Goal: Entertainment & Leisure: Consume media (video, audio)

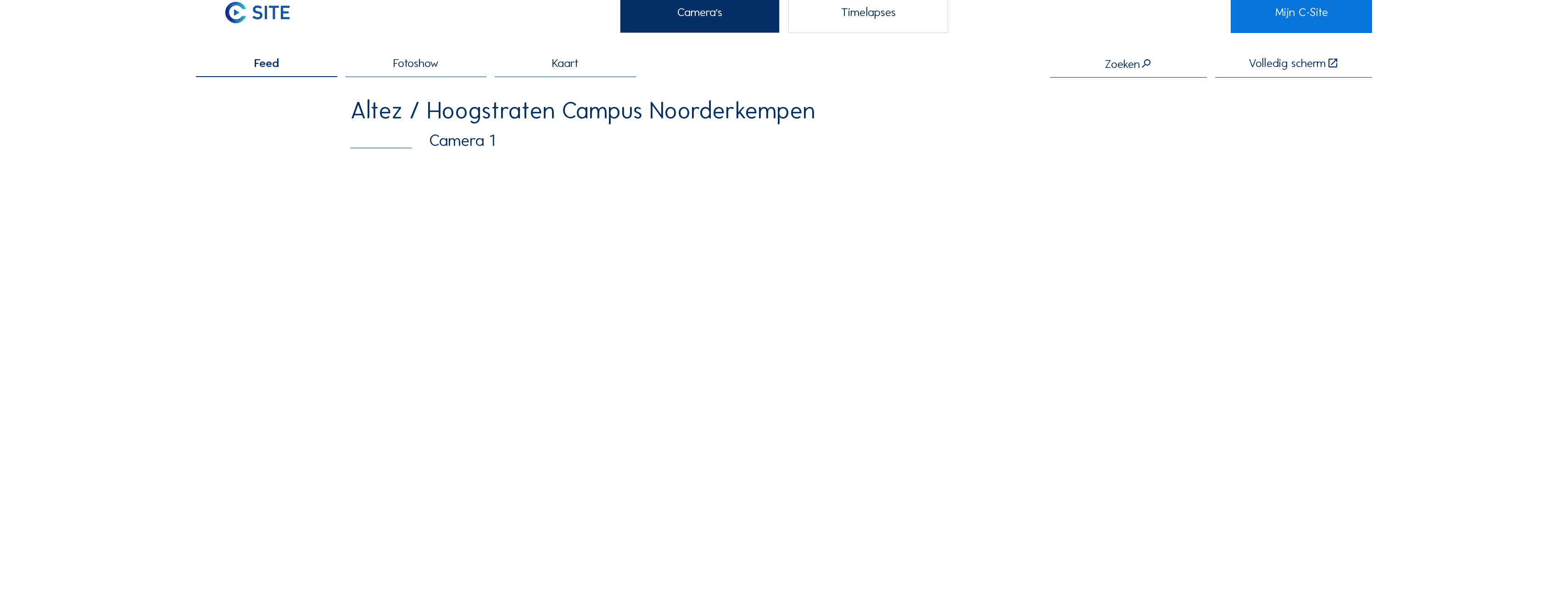
scroll to position [92, 0]
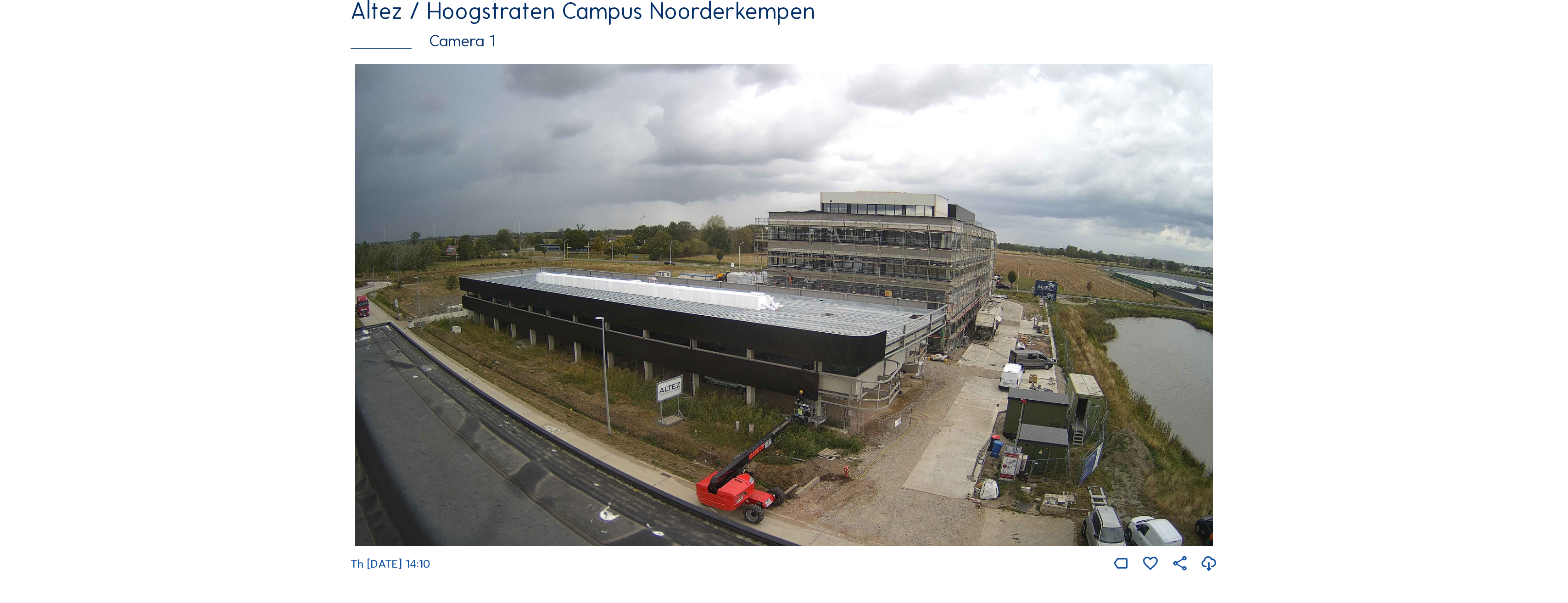
scroll to position [138, 0]
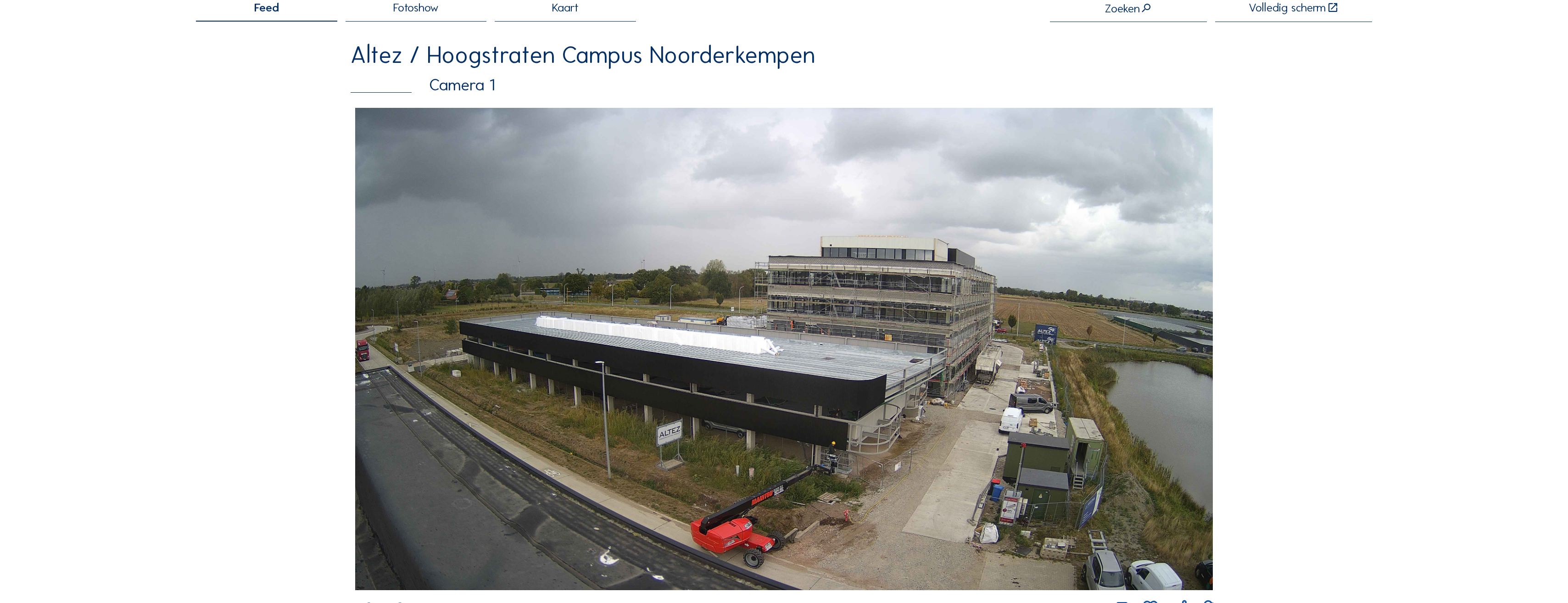
scroll to position [184, 0]
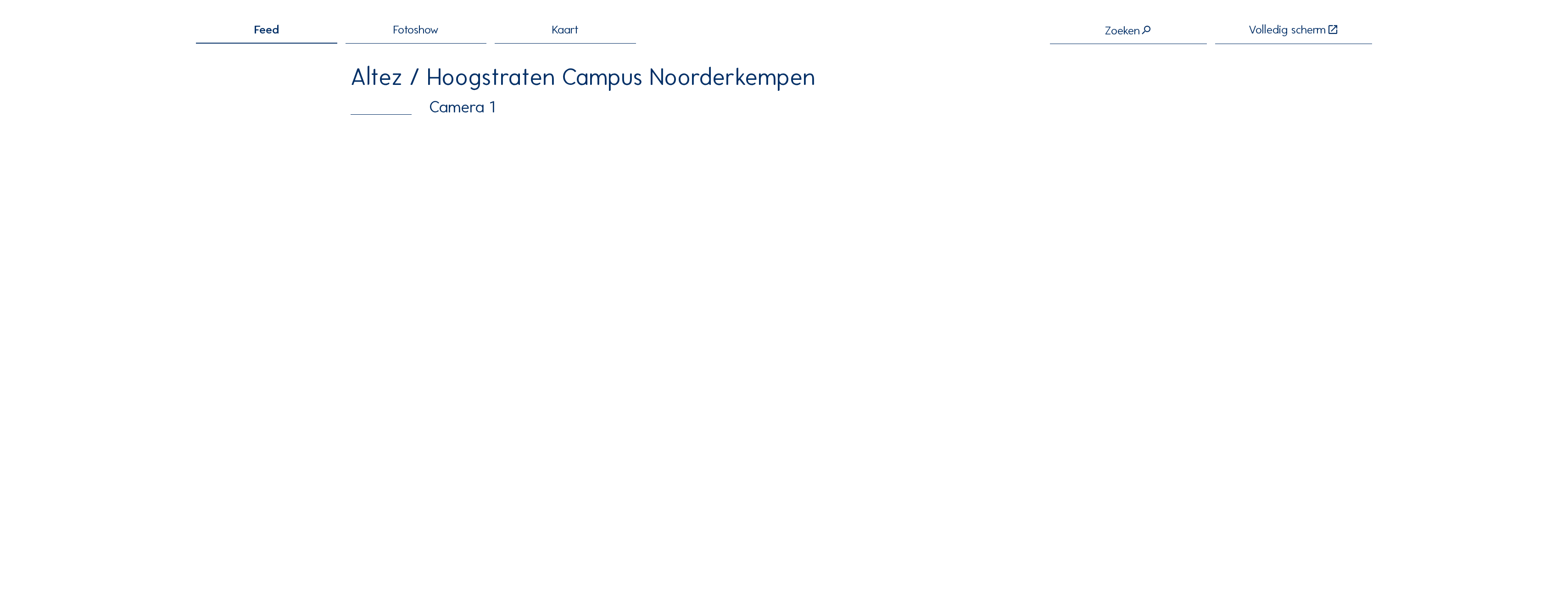
scroll to position [92, 0]
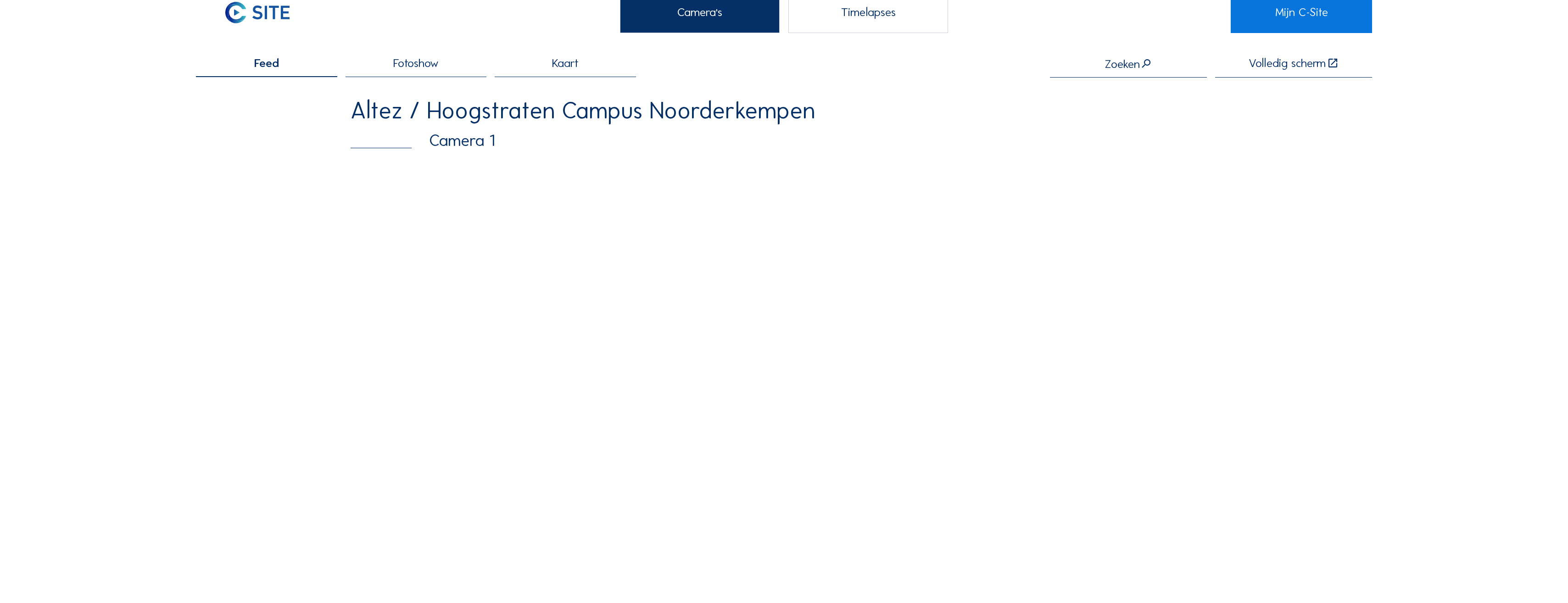
scroll to position [92, 0]
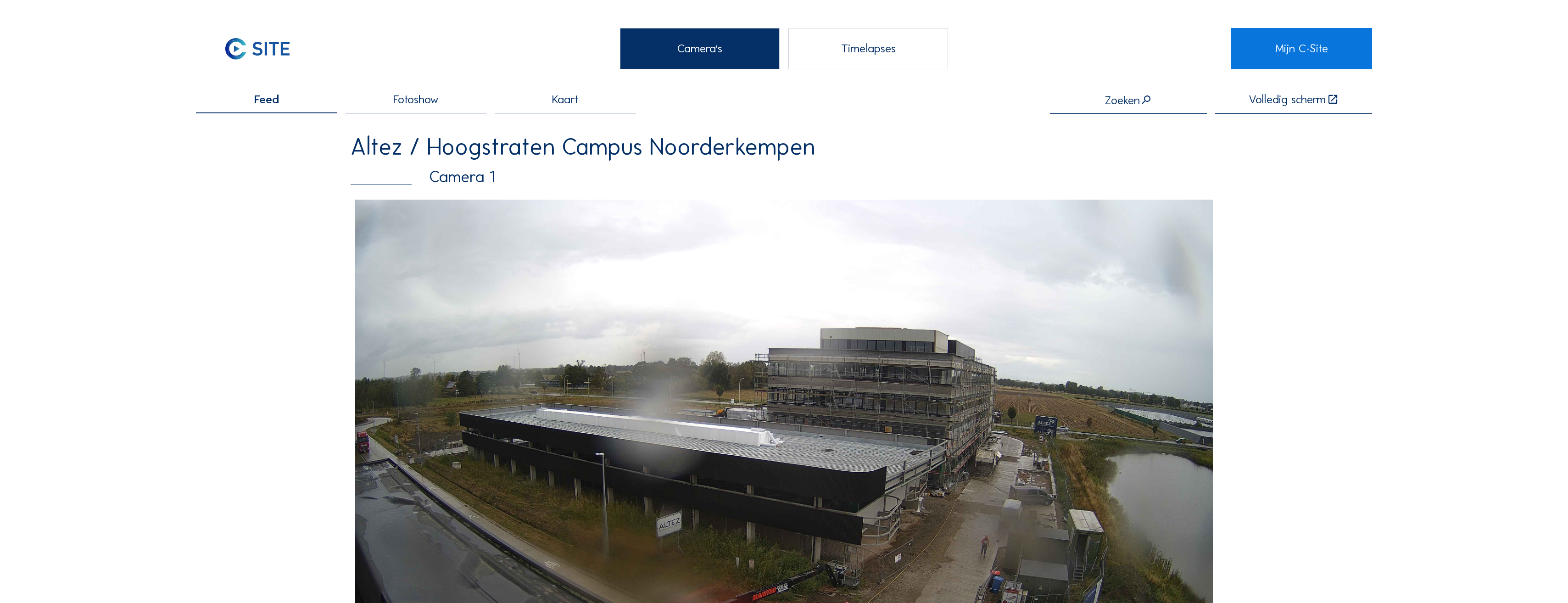
click at [875, 52] on div "Timelapses" at bounding box center [868, 49] width 160 height 41
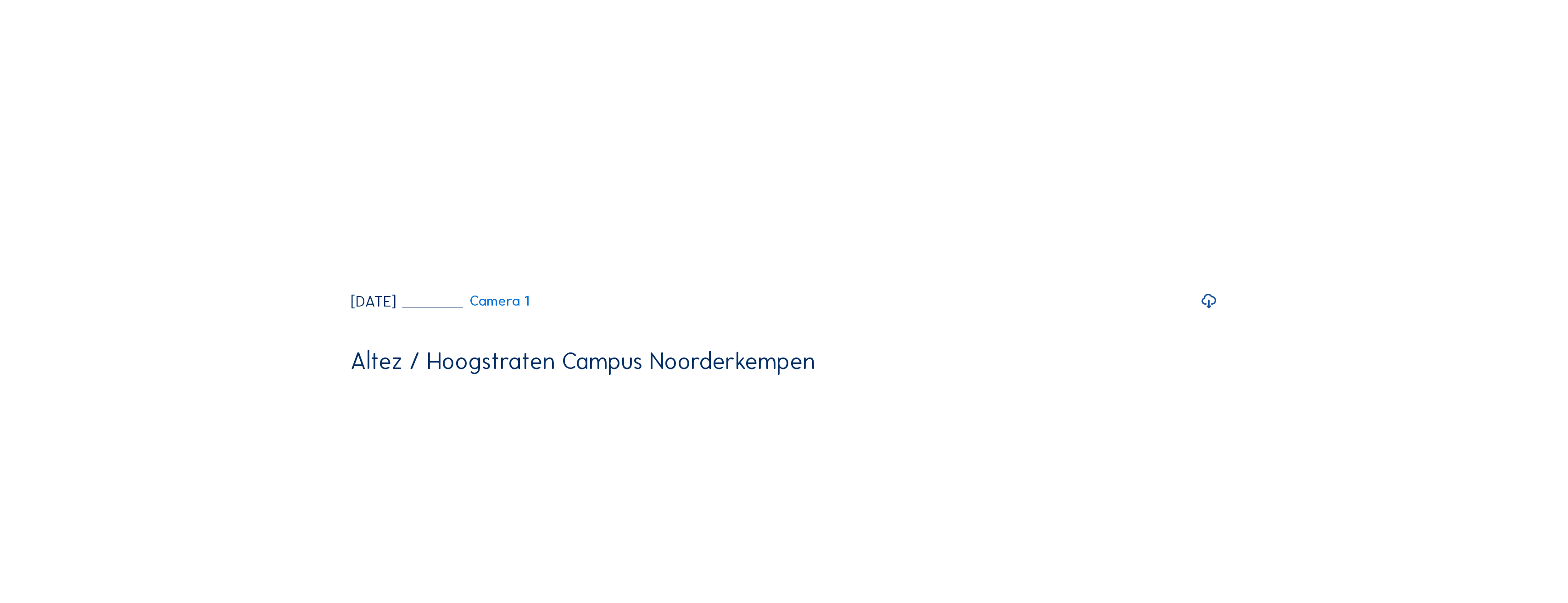
scroll to position [46, 0]
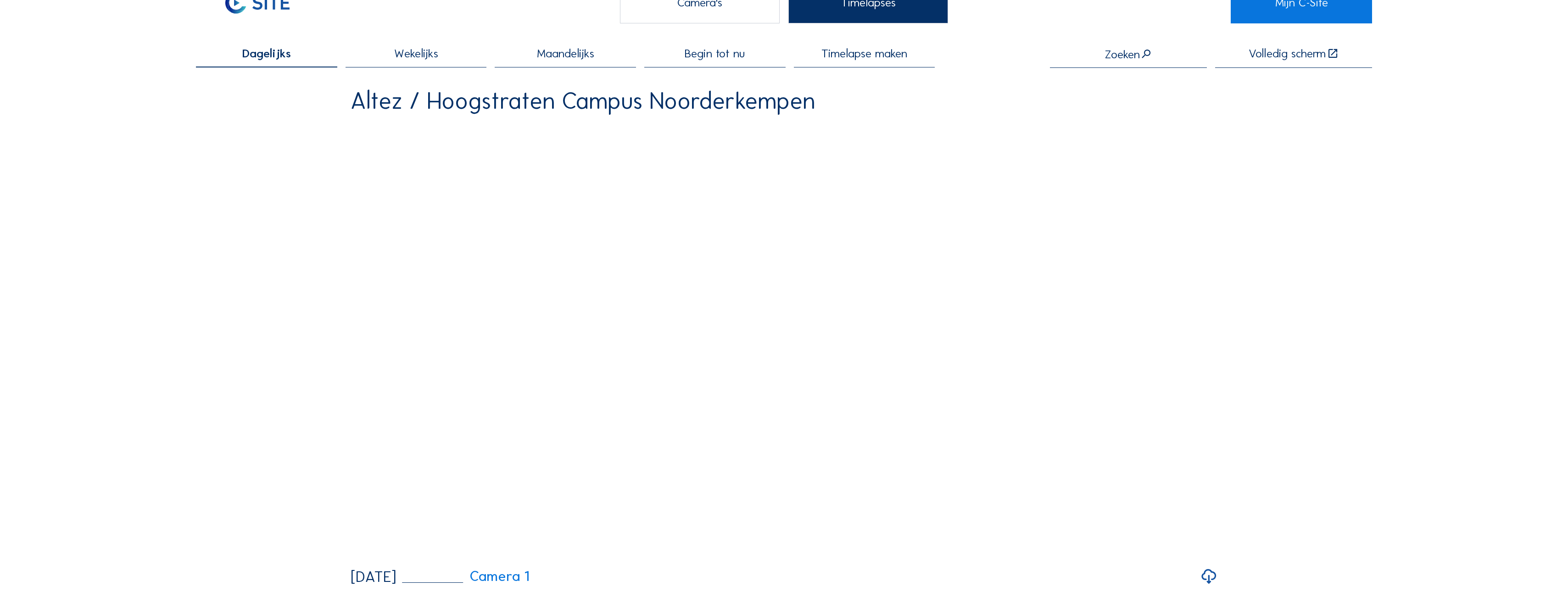
click at [710, 58] on span "Begin tot nu" at bounding box center [715, 54] width 60 height 12
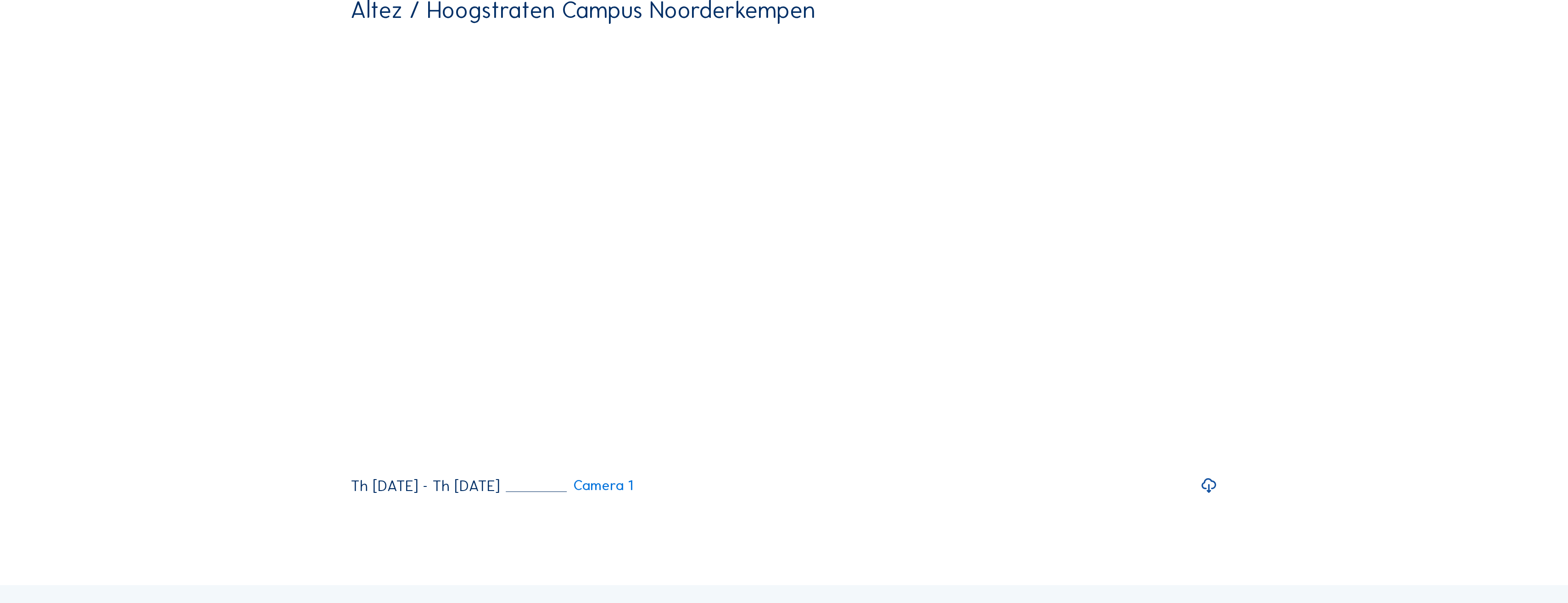
scroll to position [138, 0]
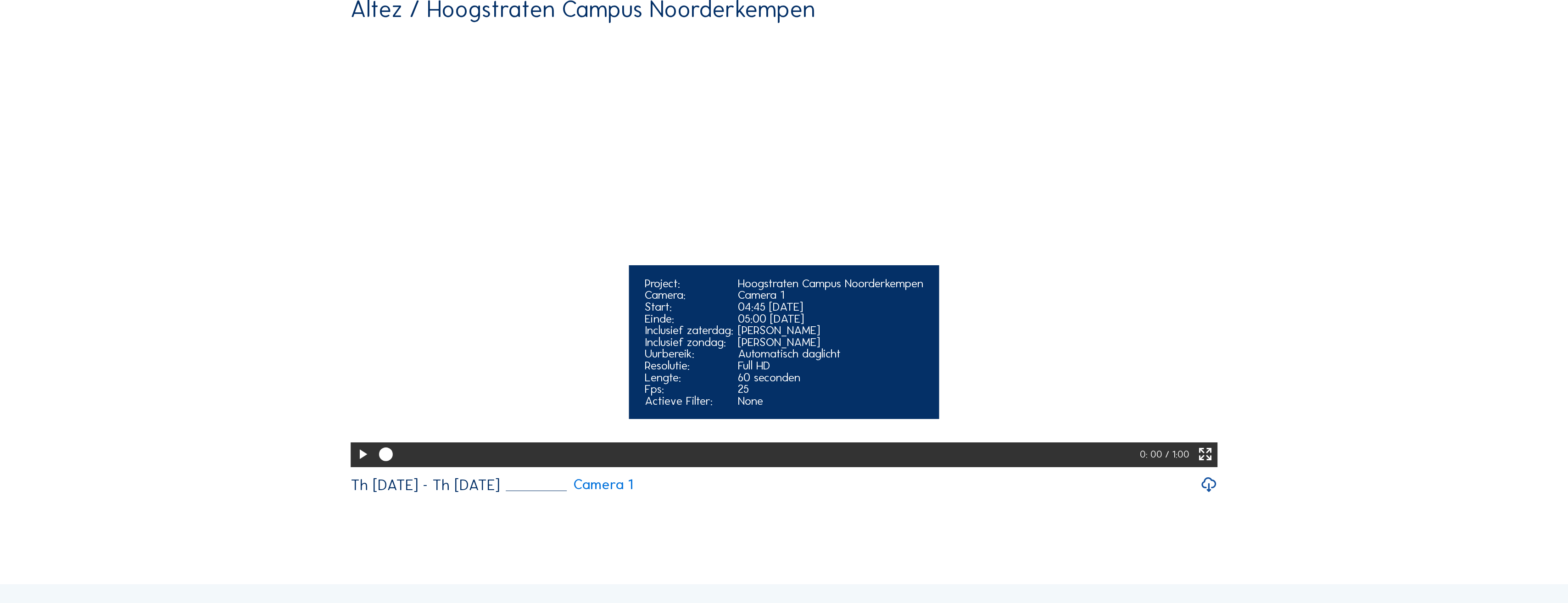
click at [360, 465] on icon at bounding box center [362, 455] width 16 height 20
